Goal: Information Seeking & Learning: Stay updated

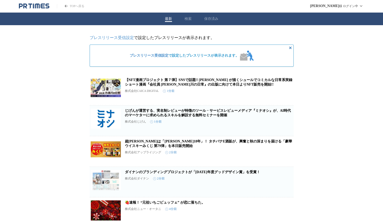
click at [189, 19] on button "検索" at bounding box center [188, 19] width 7 height 5
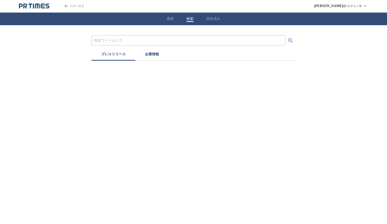
click at [141, 39] on input "プレスリリースおよび企業を検索する" at bounding box center [188, 41] width 189 height 6
type input "ＢＩＭ"
click at [285, 36] on button "検索する" at bounding box center [290, 41] width 10 height 10
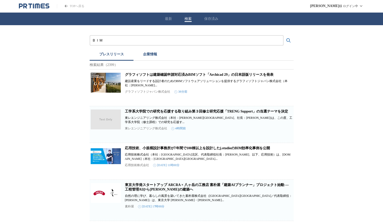
click at [159, 113] on link "工学系大学院での研究を応援する取り組み第３回修士研究応援「TRENG Support」の当選テーマを決定" at bounding box center [206, 112] width 163 height 4
click at [175, 76] on link "グラフィソフトは建築確認申請対応済みBIMソフト「Archicad 29」の日本語版リリースを発表" at bounding box center [199, 75] width 149 height 4
click at [185, 150] on link "応用技術、小規模設計事務所が7年間で100棟以上を設計したj.studioのBIM効率化事例を公開" at bounding box center [197, 148] width 145 height 4
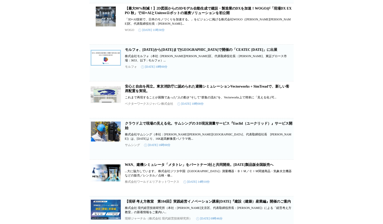
scroll to position [227, 0]
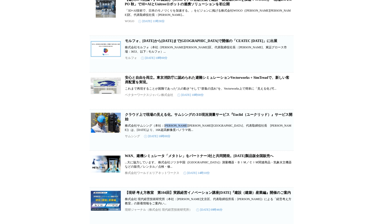
drag, startPoint x: 167, startPoint y: 141, endPoint x: 200, endPoint y: 140, distance: 33.3
click at [200, 132] on p "株式会社サムシング（本社：[PERSON_NAME][PERSON_NAME][GEOGRAPHIC_DATA]、代表取締役社長　[PERSON_NAME]）…" at bounding box center [209, 128] width 168 height 9
click at [231, 132] on p "株式会社サムシング（本社：[PERSON_NAME][PERSON_NAME][GEOGRAPHIC_DATA]、代表取締役社長　[PERSON_NAME]）…" at bounding box center [209, 128] width 168 height 9
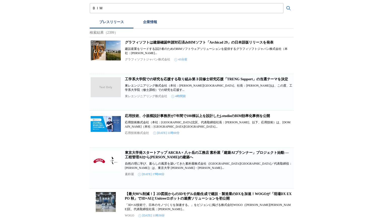
scroll to position [0, 0]
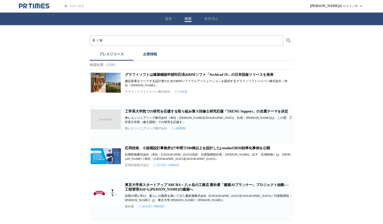
click at [207, 18] on button "保存済み" at bounding box center [211, 19] width 14 height 5
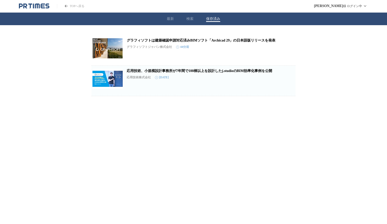
click at [190, 17] on button "検索" at bounding box center [189, 19] width 7 height 5
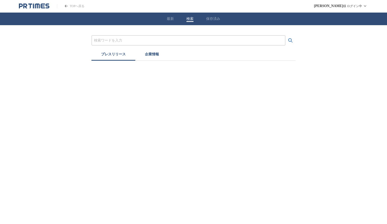
click at [171, 17] on button "最新" at bounding box center [170, 19] width 7 height 5
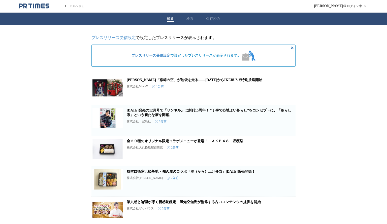
click at [186, 19] on div "最新 検索 保存済み" at bounding box center [193, 19] width 387 height 13
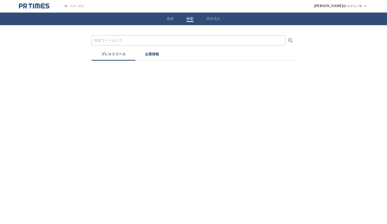
click at [170, 40] on input "プレスリリースおよび企業を検索する" at bounding box center [188, 41] width 189 height 6
type input "ＣＩＭ"
click at [285, 36] on button "検索する" at bounding box center [290, 41] width 10 height 10
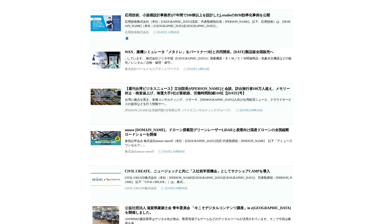
scroll to position [151, 0]
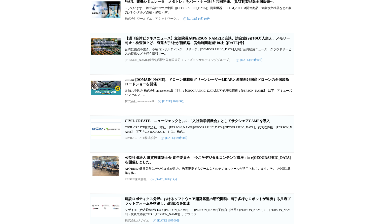
click at [178, 86] on link "amuse [DOMAIN_NAME]、ドローン搭載型グリーンレーザーLiDARと産業向け国産ドローンの全国縦断ロードショーを開催" at bounding box center [207, 82] width 164 height 8
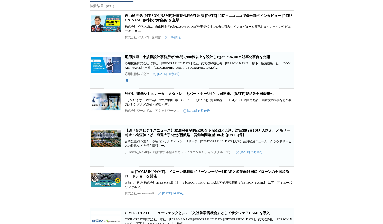
scroll to position [0, 0]
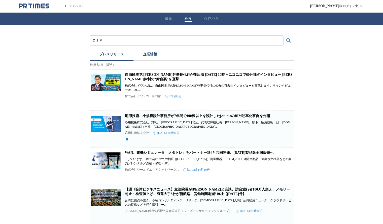
click at [36, 7] on icon "PR TIMESのトップページはこちら" at bounding box center [34, 6] width 30 height 6
